Goal: Task Accomplishment & Management: Use online tool/utility

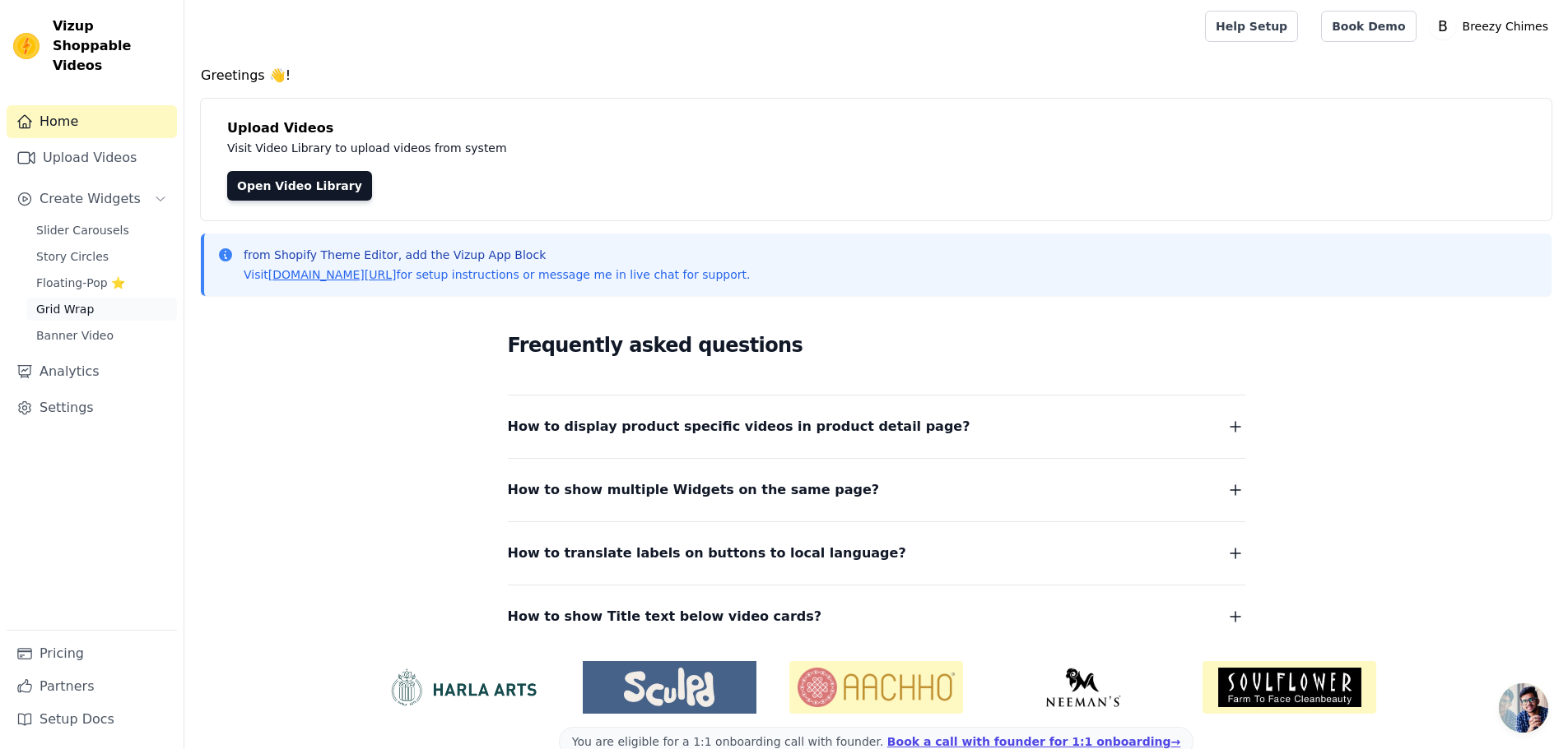
click at [77, 301] on span "Grid Wrap" at bounding box center [65, 309] width 58 height 16
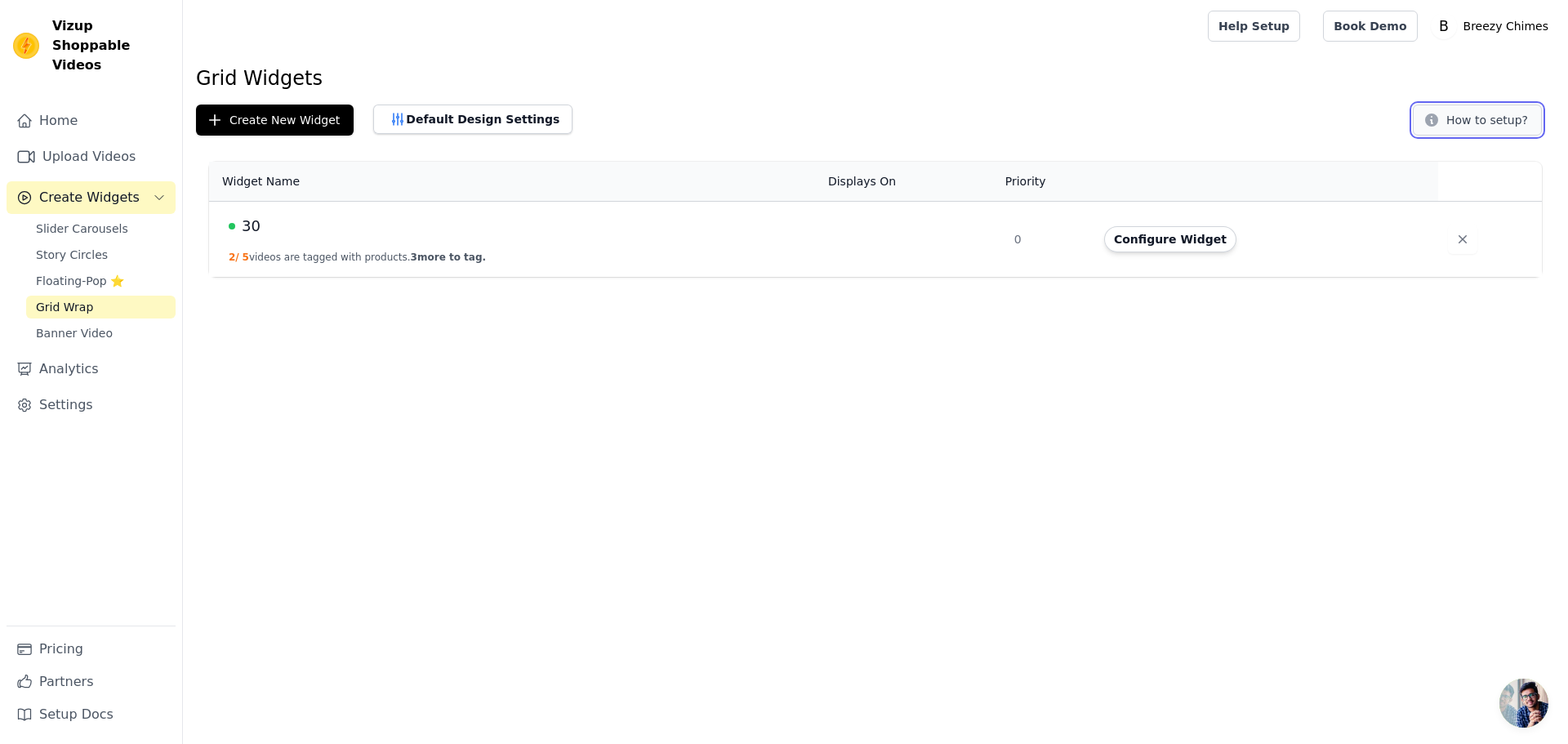
click at [1445, 133] on button "How to setup?" at bounding box center [1478, 120] width 129 height 31
click at [95, 325] on span "Banner Video" at bounding box center [74, 333] width 77 height 16
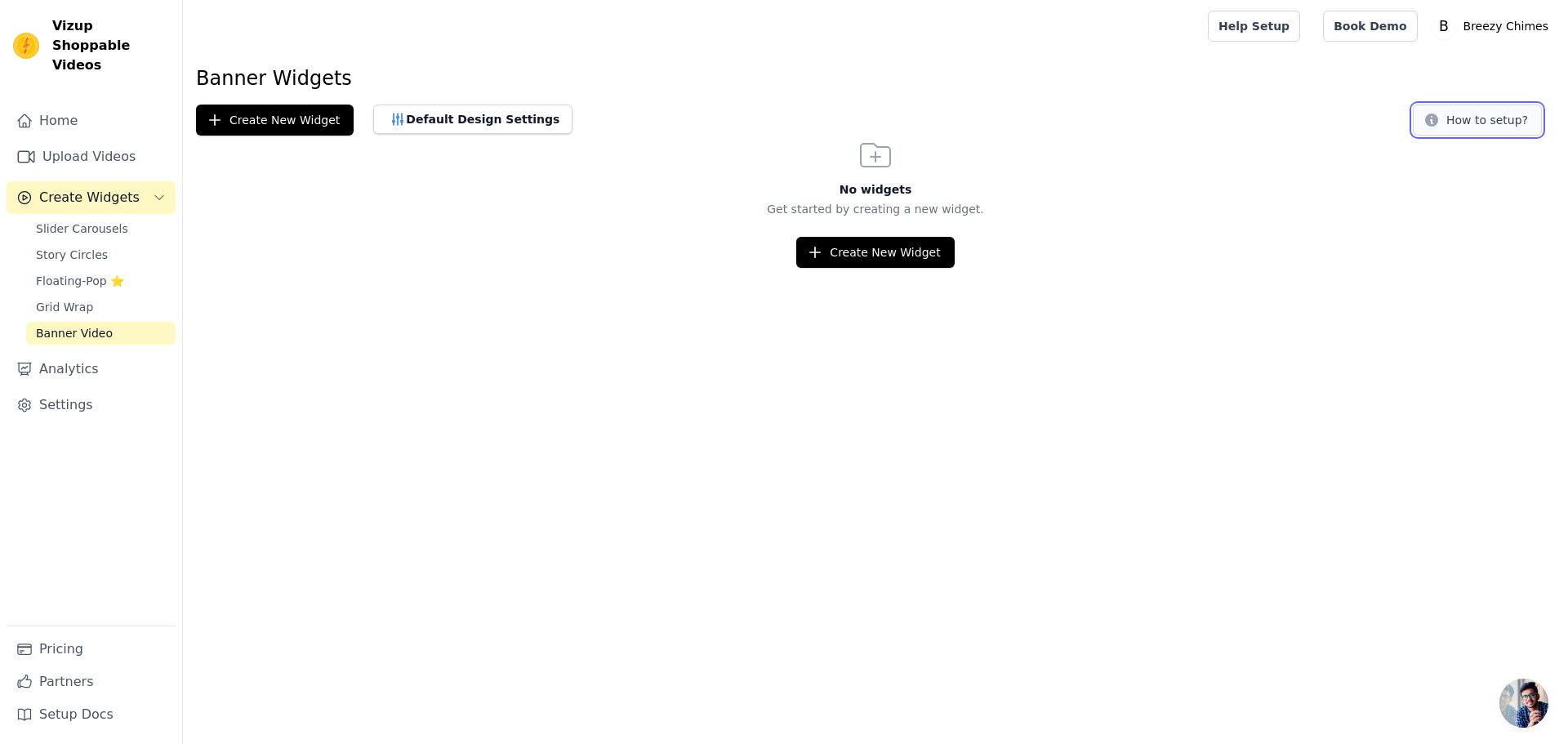
click at [1462, 132] on button "How to setup?" at bounding box center [1478, 120] width 129 height 31
click at [87, 247] on span "Story Circles" at bounding box center [72, 255] width 72 height 16
click at [1460, 122] on button "How to setup?" at bounding box center [1478, 120] width 129 height 31
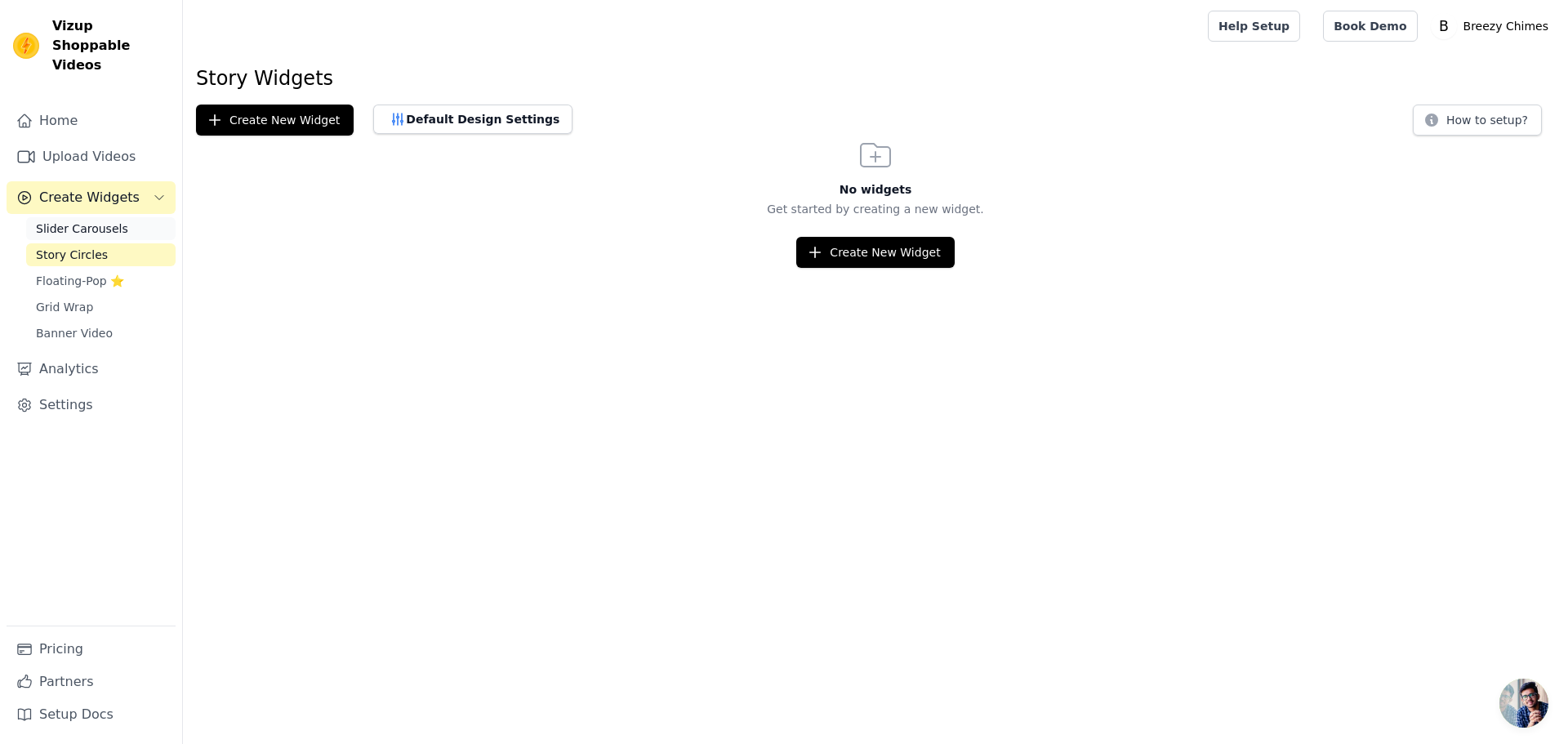
click at [72, 219] on link "Slider Carousels" at bounding box center [100, 229] width 149 height 23
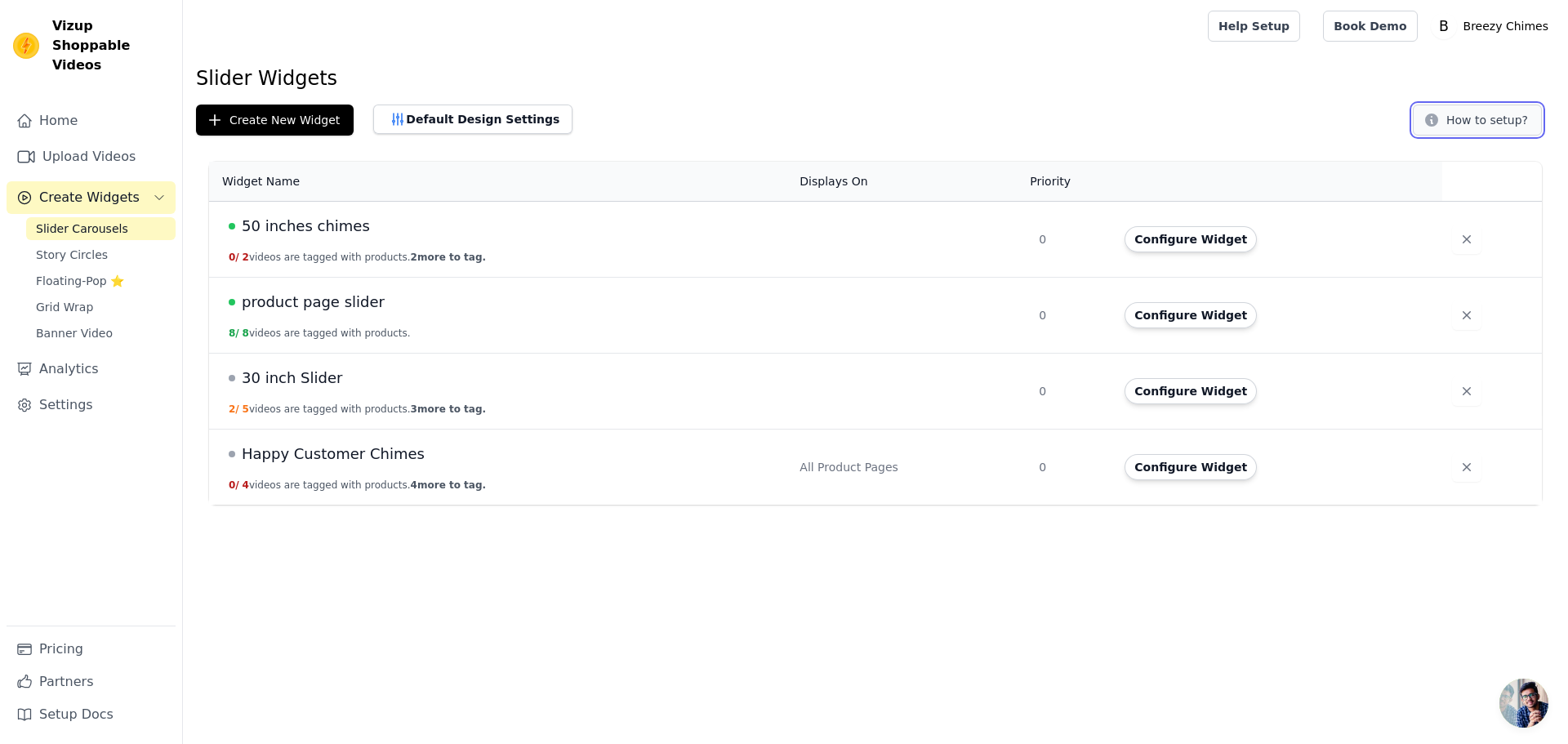
click at [1462, 115] on button "How to setup?" at bounding box center [1478, 120] width 129 height 31
click at [327, 224] on span "50 inches chimes" at bounding box center [305, 227] width 128 height 23
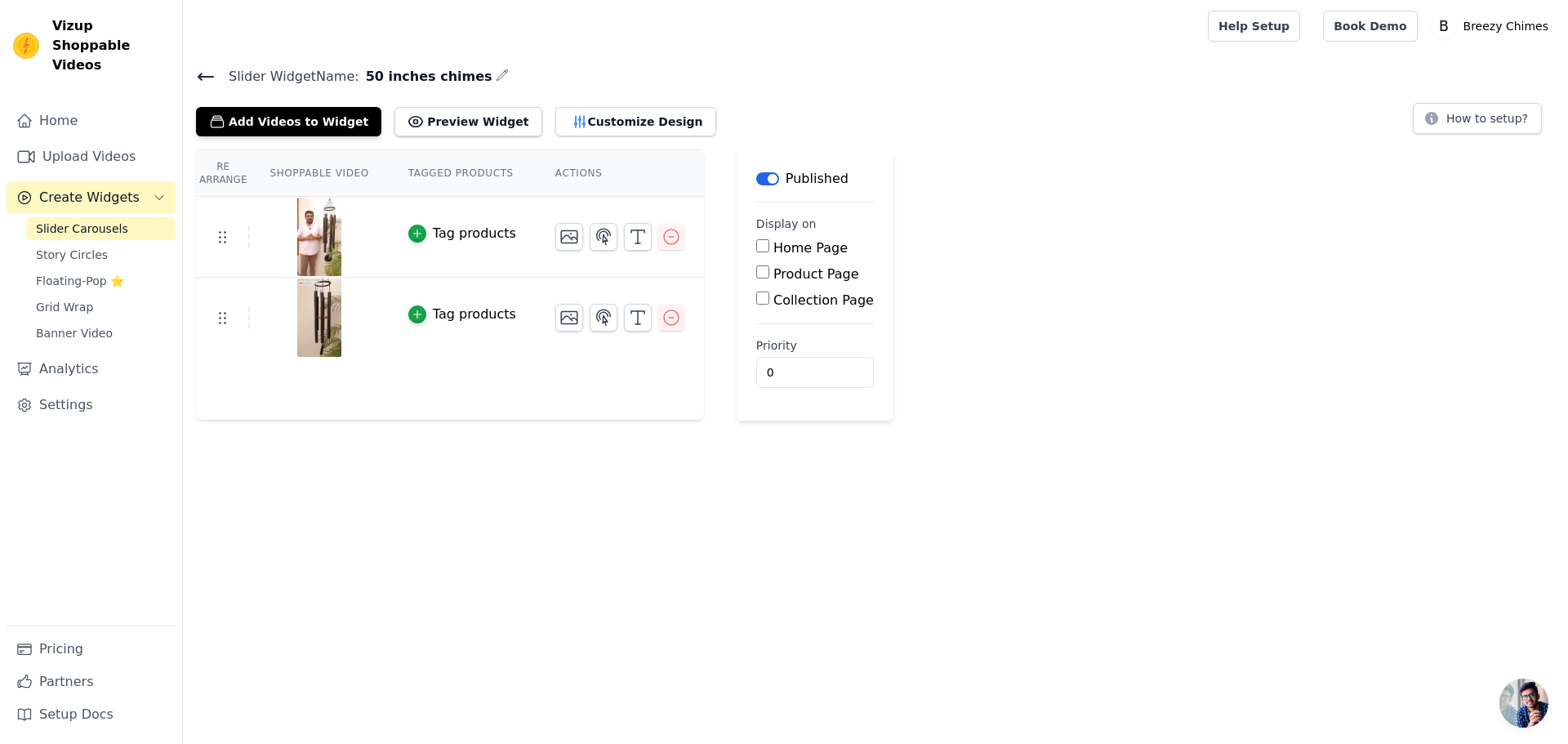
click at [756, 295] on input "Collection Page" at bounding box center [763, 298] width 13 height 13
checkbox input "true"
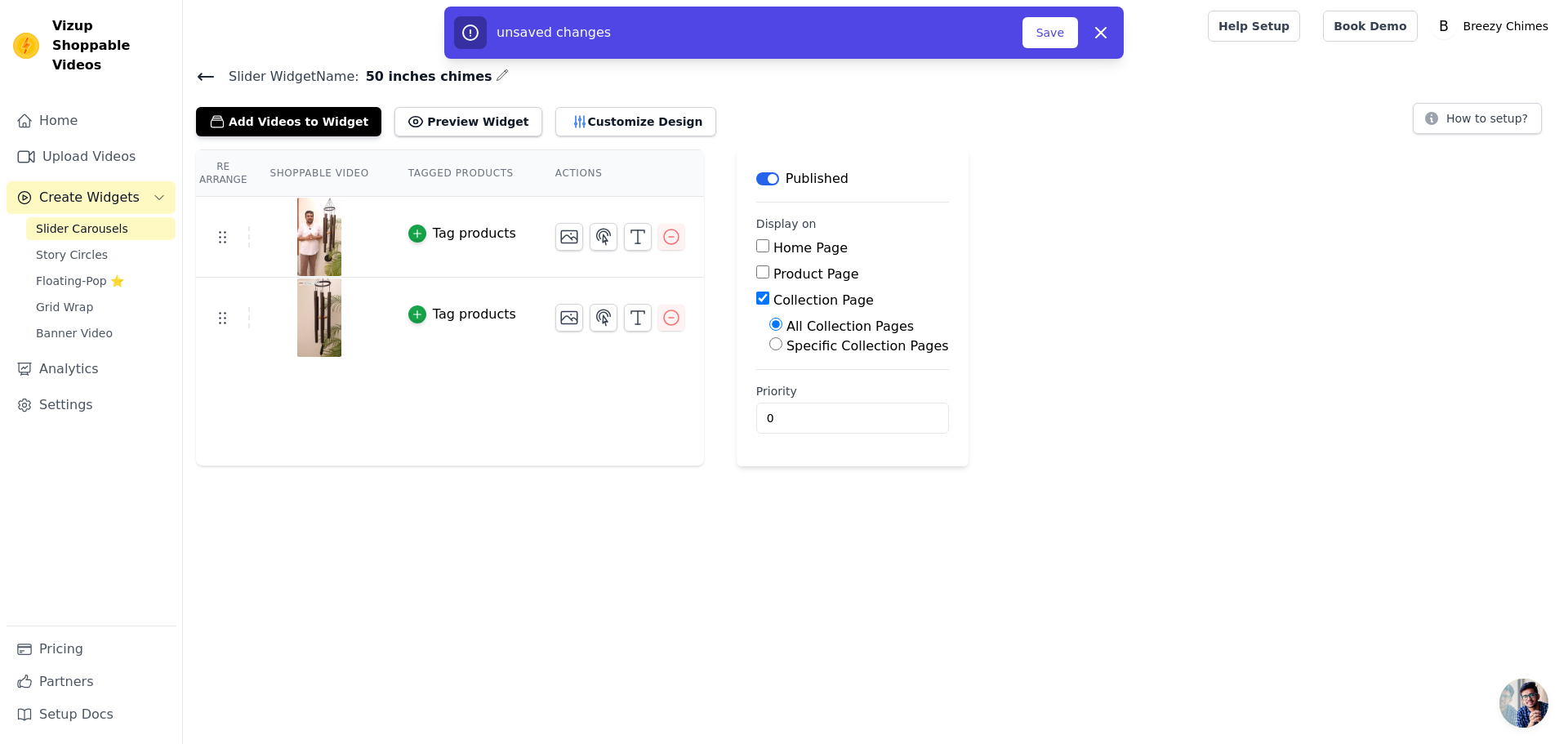
click at [770, 351] on div "Specific Collection Pages" at bounding box center [859, 346] width 180 height 20
click at [770, 347] on input "Specific Collection Pages" at bounding box center [776, 344] width 13 height 13
radio input "true"
click at [828, 383] on button "Select Collection Pages" at bounding box center [847, 383] width 154 height 28
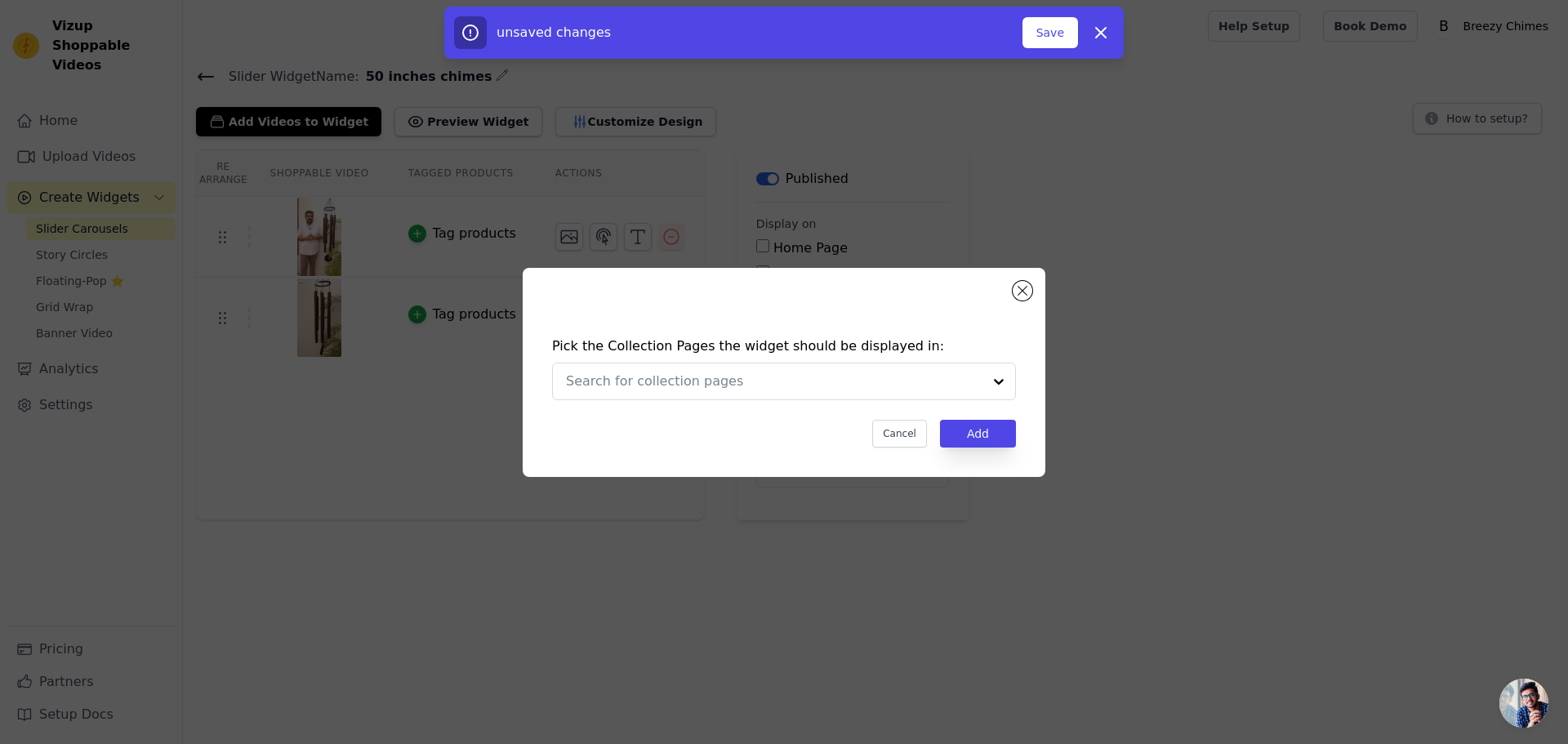
click at [828, 383] on input "text" at bounding box center [773, 381] width 416 height 20
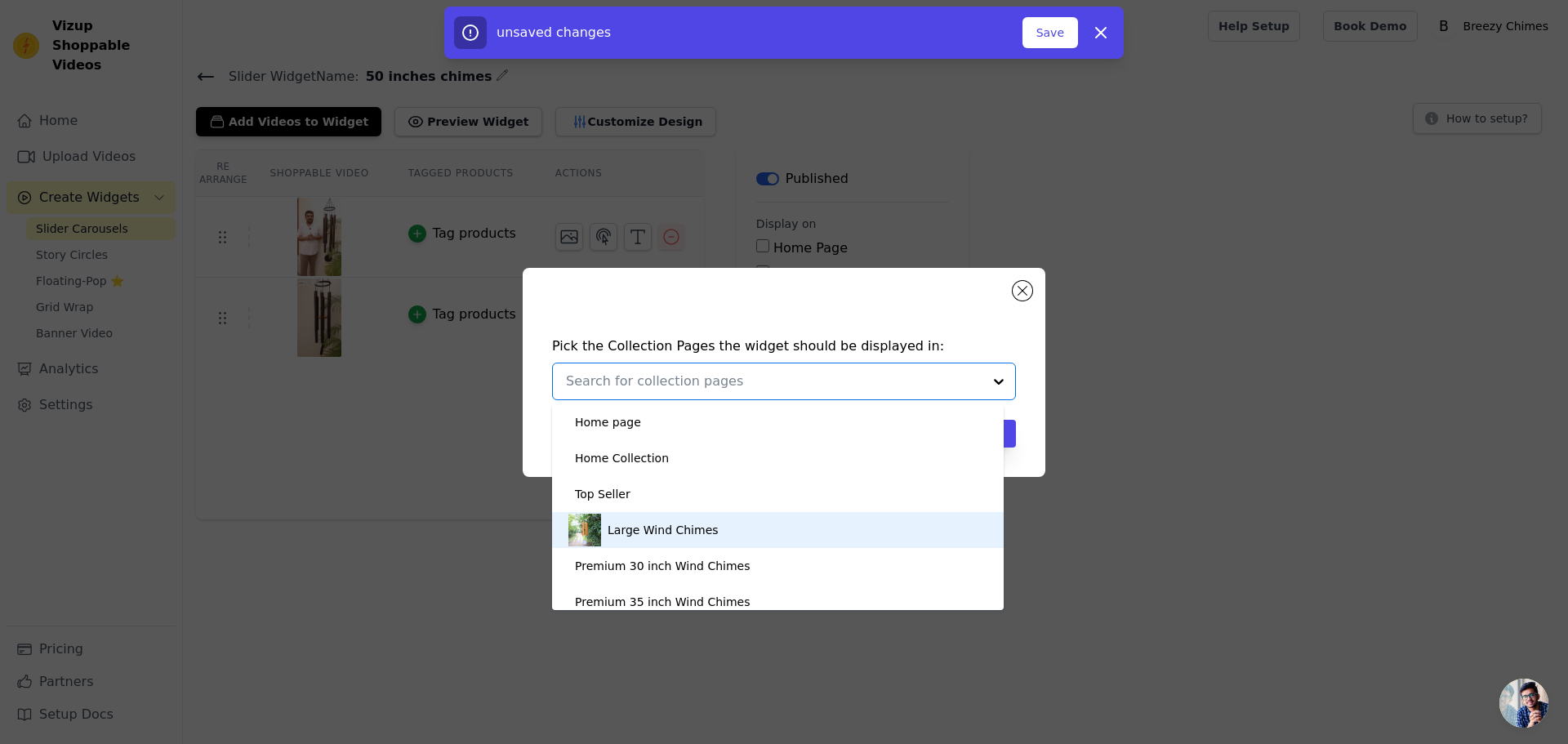
click at [780, 524] on div "Large Wind Chimes" at bounding box center [778, 530] width 419 height 36
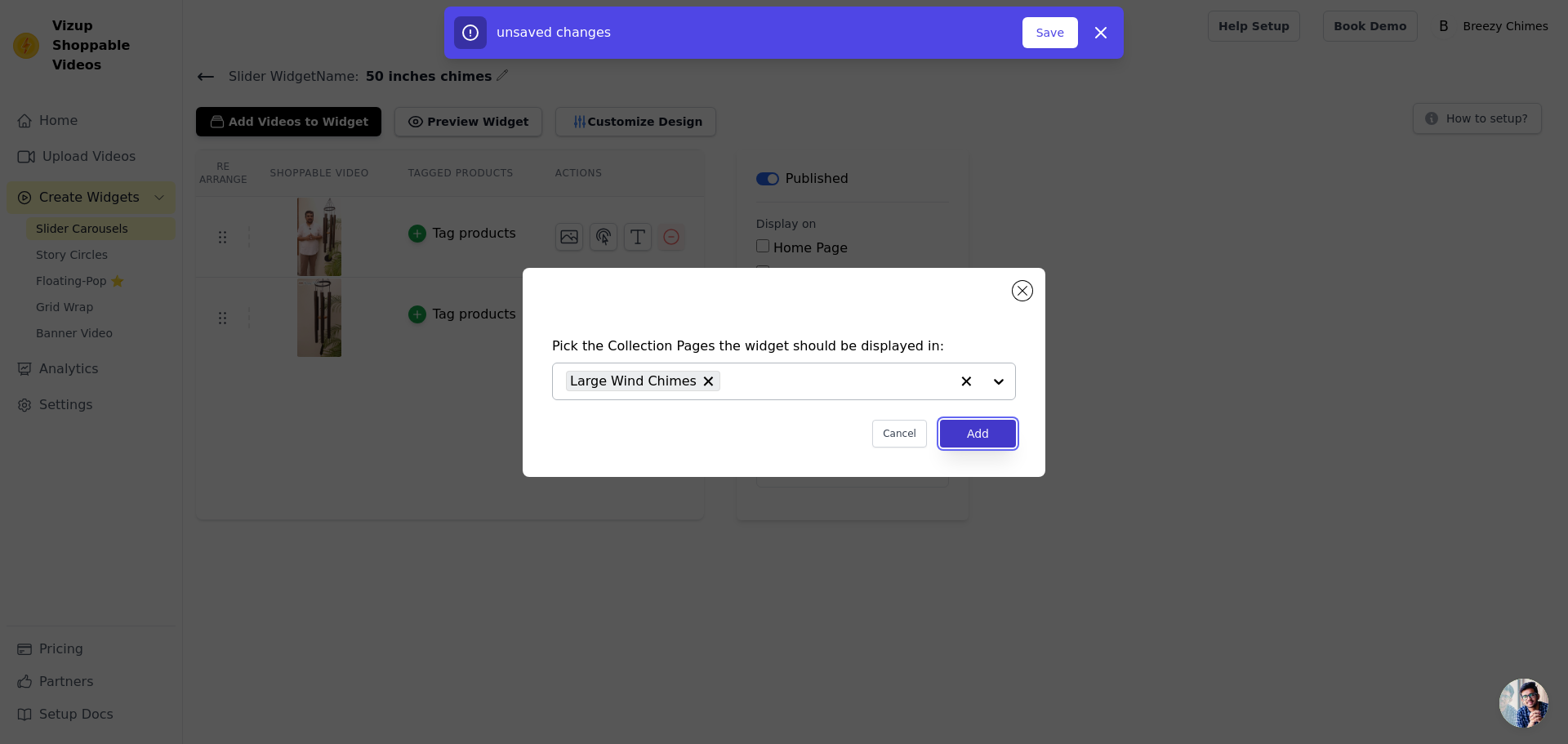
click at [988, 431] on button "Add" at bounding box center [977, 433] width 76 height 28
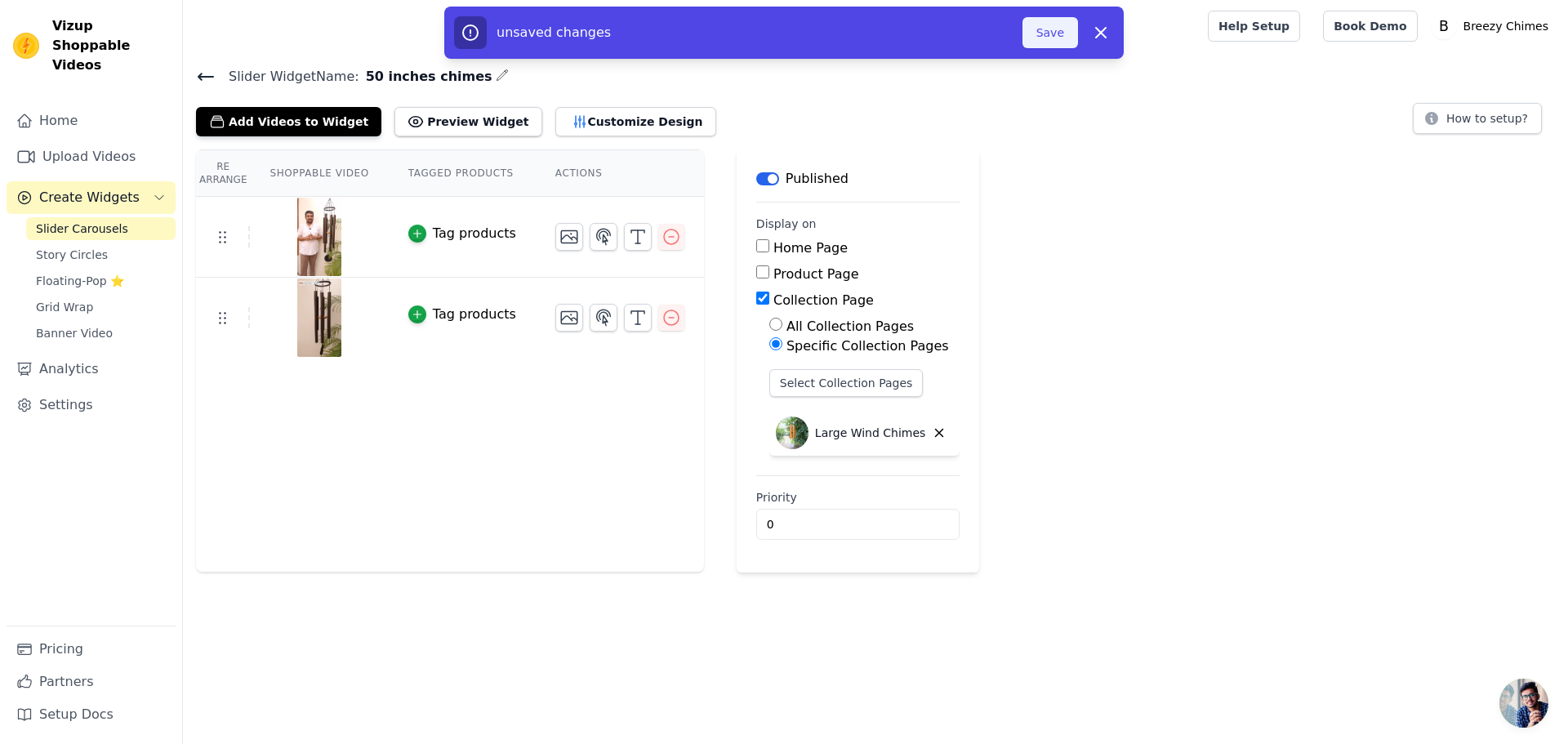
click at [1049, 32] on button "Save" at bounding box center [1051, 32] width 55 height 31
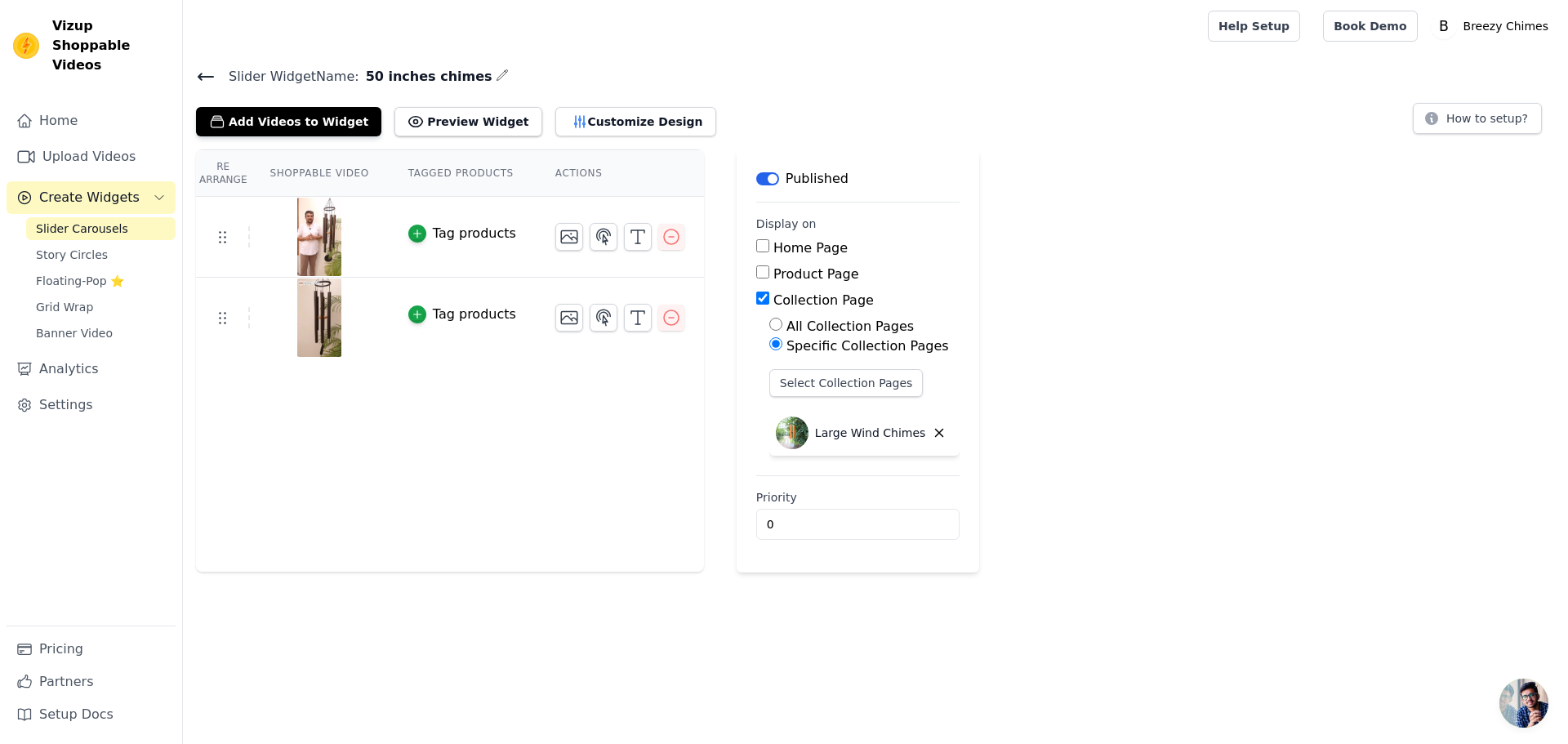
click at [202, 70] on icon at bounding box center [206, 77] width 20 height 20
